Goal: Transaction & Acquisition: Purchase product/service

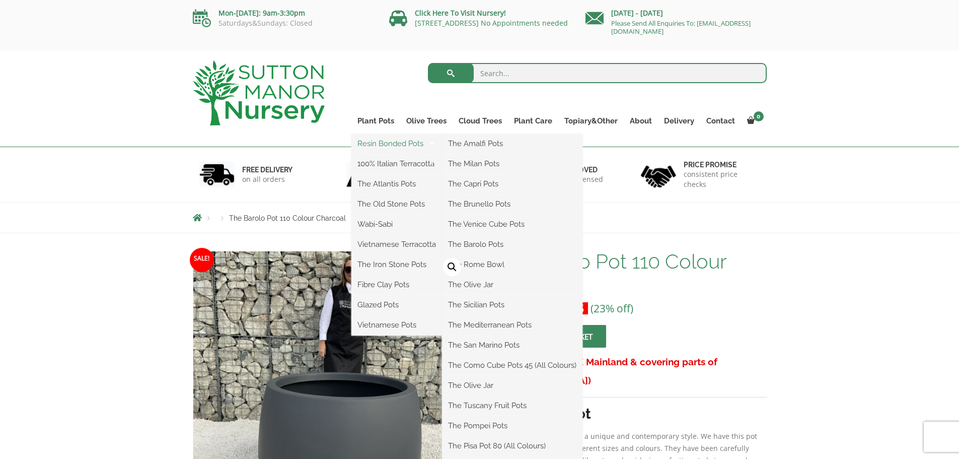
click at [385, 143] on link "Resin Bonded Pots" at bounding box center [396, 143] width 91 height 15
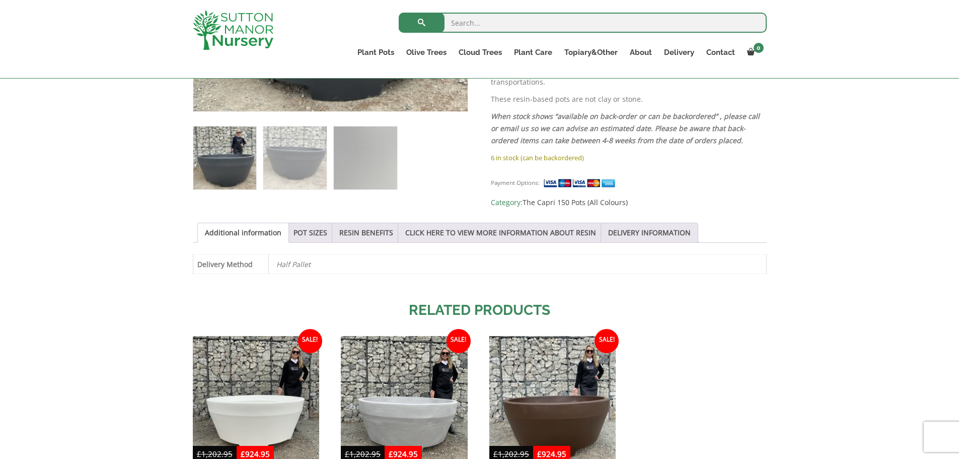
scroll to position [403, 0]
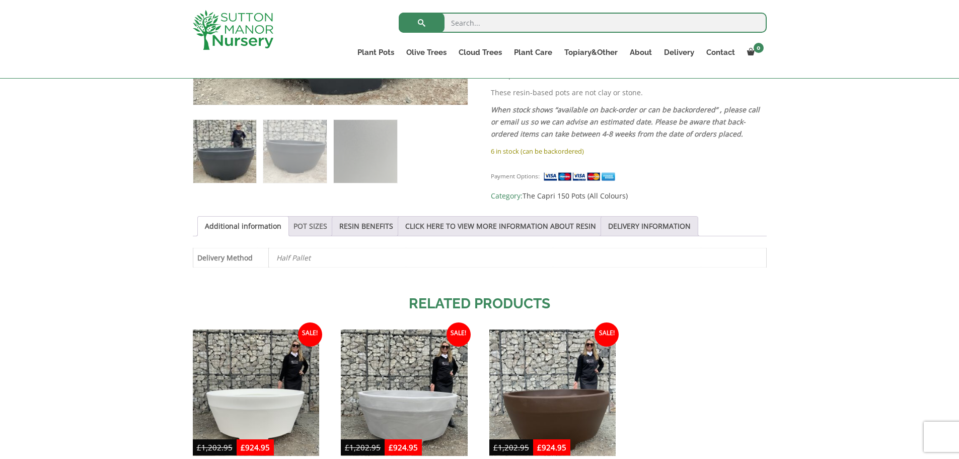
click at [301, 220] on link "POT SIZES" at bounding box center [311, 226] width 34 height 19
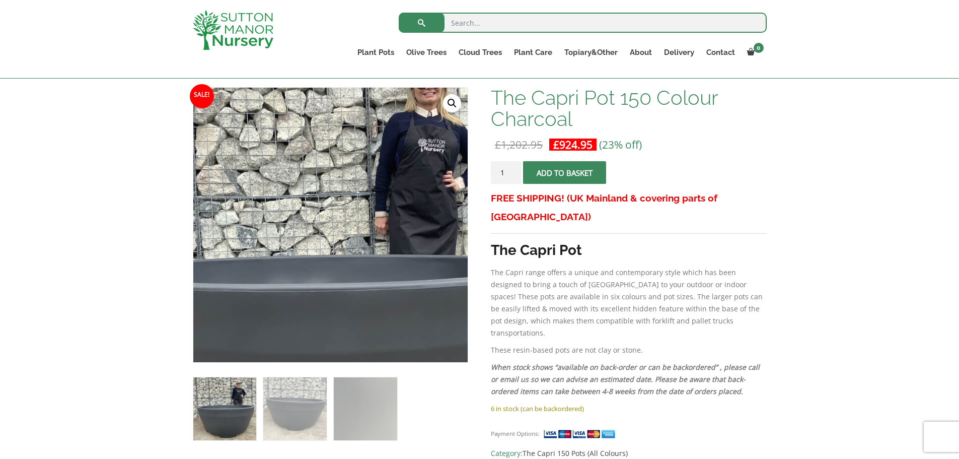
scroll to position [151, 0]
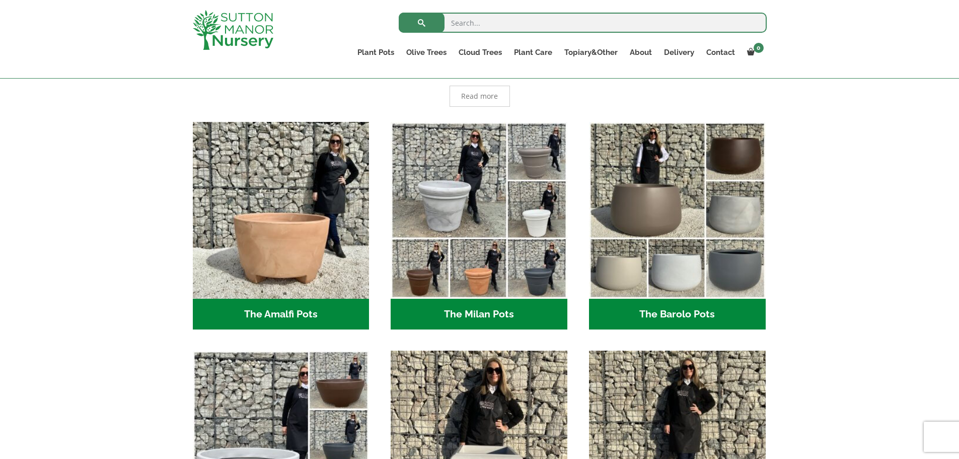
scroll to position [234, 0]
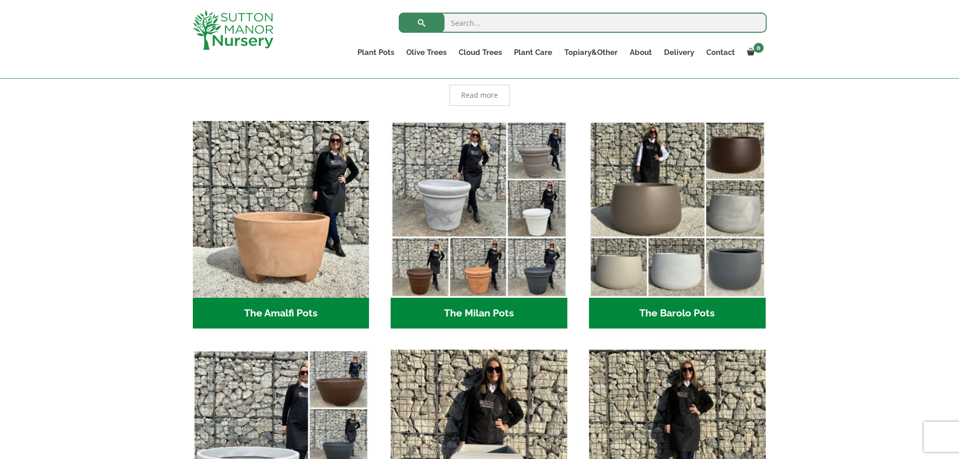
click at [672, 321] on h2 "The Barolo Pots (36)" at bounding box center [677, 313] width 177 height 31
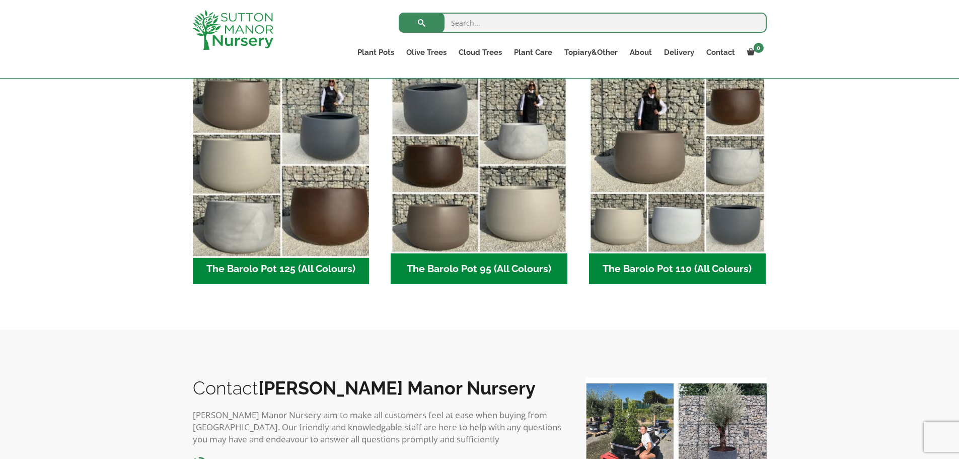
scroll to position [353, 0]
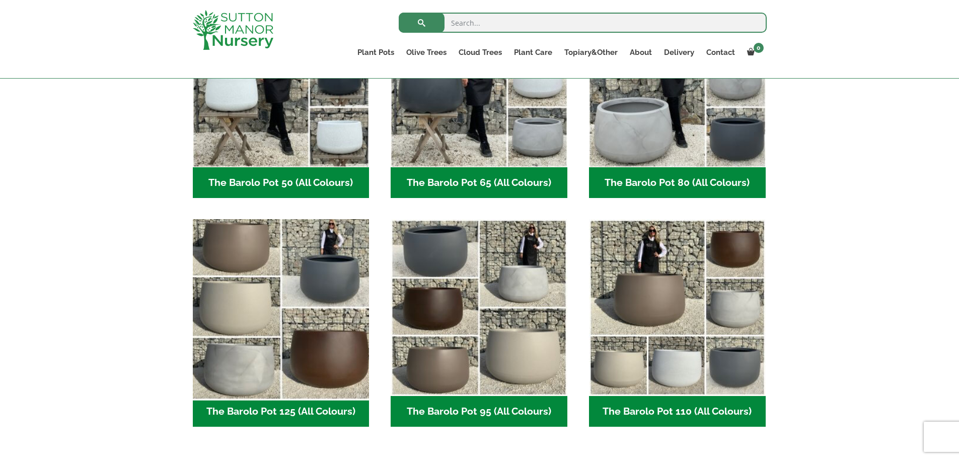
click at [329, 281] on img "Visit product category The Barolo Pot 125 (All Colours)" at bounding box center [280, 307] width 185 height 185
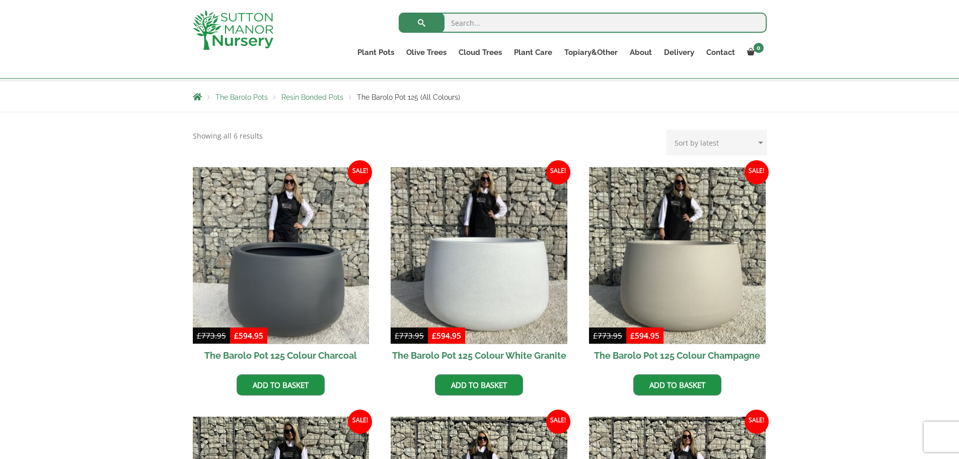
scroll to position [201, 0]
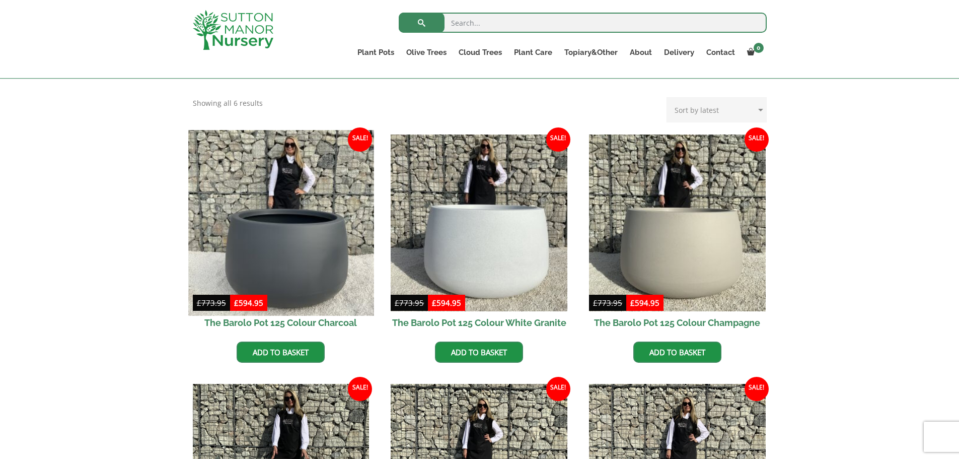
click at [292, 251] on img at bounding box center [280, 222] width 185 height 185
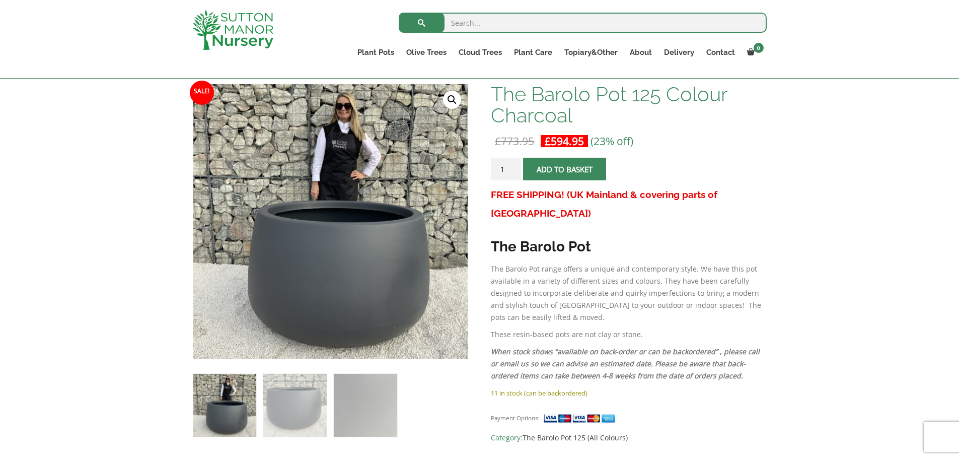
scroll to position [151, 0]
